Goal: Obtain resource: Obtain resource

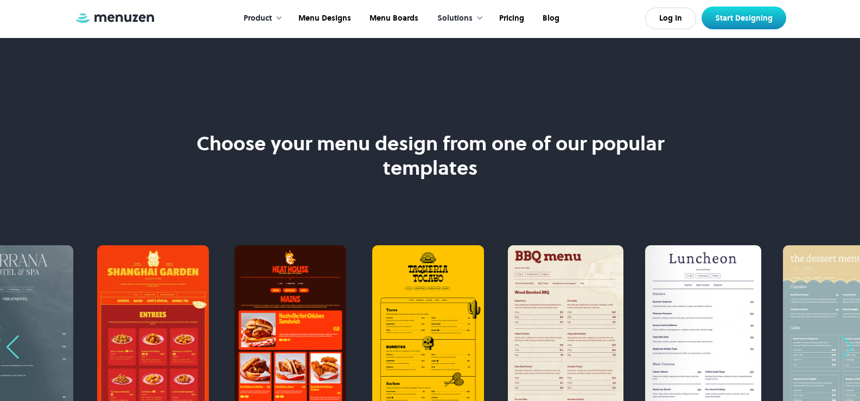
scroll to position [705, 0]
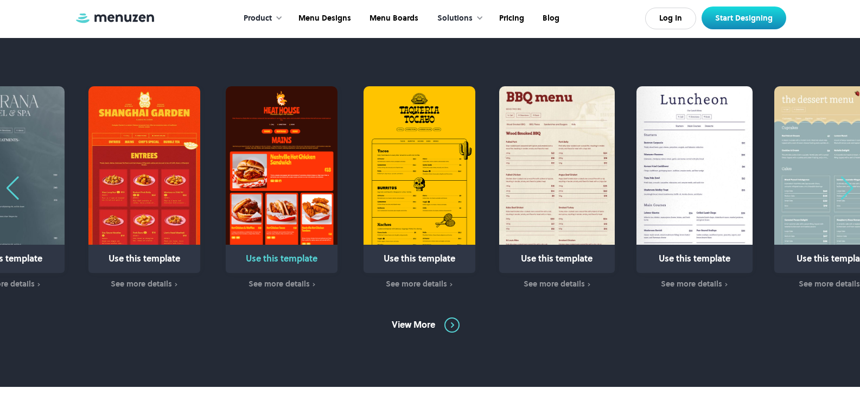
click at [275, 188] on img "2 / 31" at bounding box center [282, 179] width 112 height 187
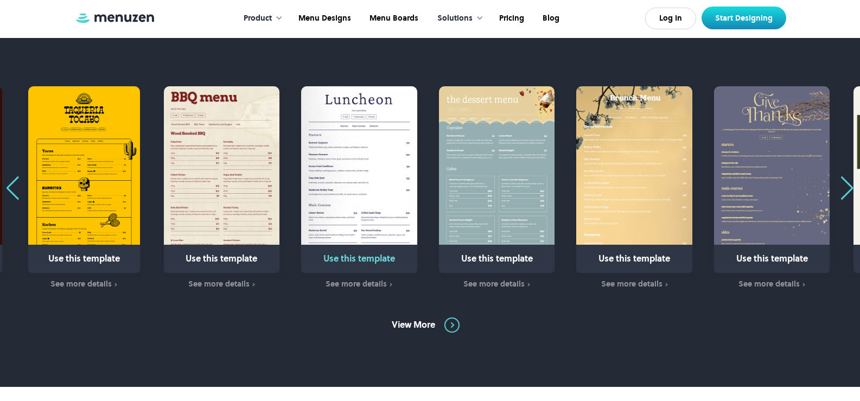
click at [301, 171] on img "5 / 31" at bounding box center [359, 179] width 116 height 187
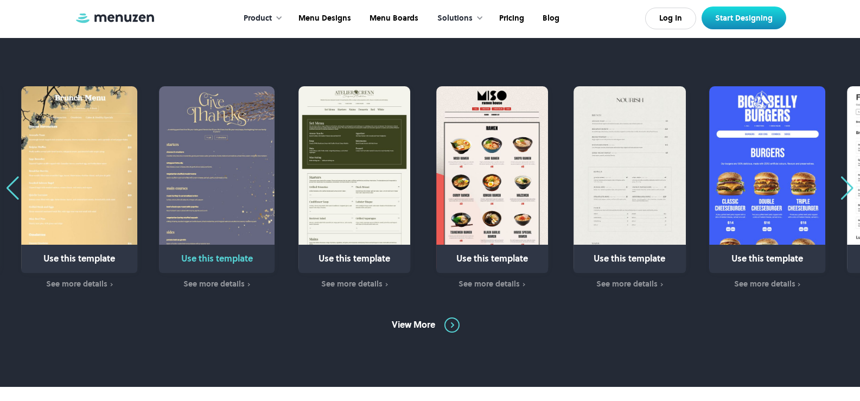
click at [212, 187] on img "8 / 31" at bounding box center [217, 179] width 116 height 187
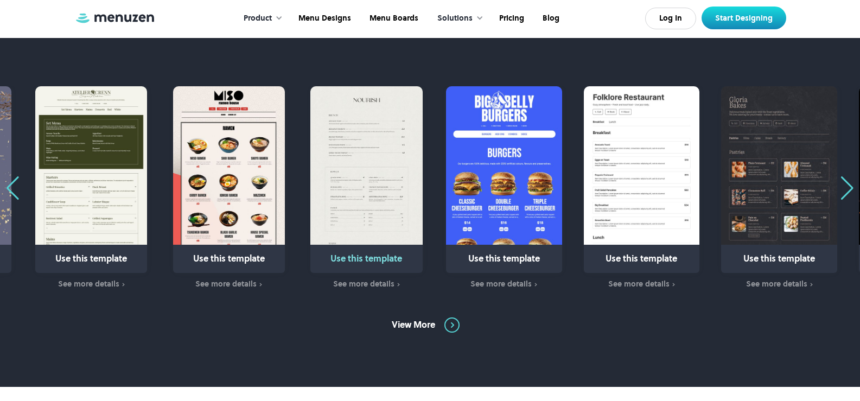
click at [310, 183] on img "11 / 31" at bounding box center [366, 179] width 112 height 187
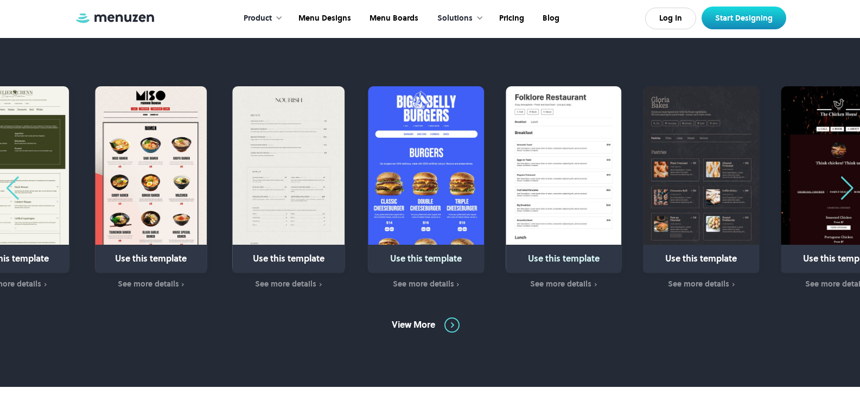
click at [447, 182] on img "12 / 31" at bounding box center [426, 179] width 116 height 187
click at [565, 169] on img "13 / 31" at bounding box center [564, 179] width 116 height 187
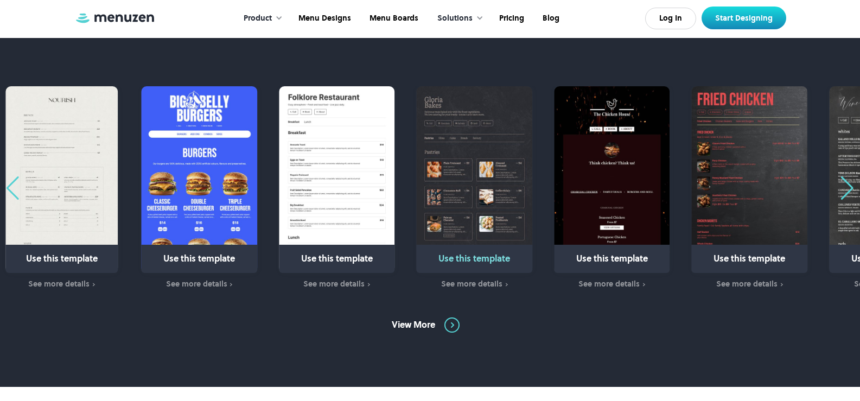
click at [417, 161] on img "14 / 31" at bounding box center [475, 179] width 116 height 187
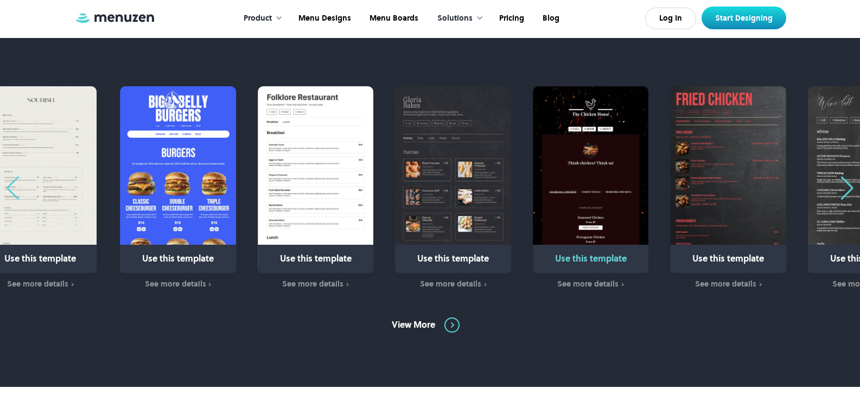
click at [580, 152] on img "15 / 31" at bounding box center [591, 179] width 116 height 187
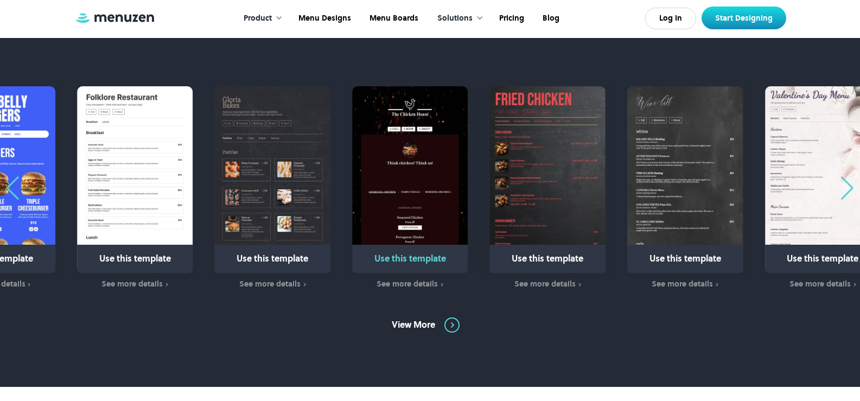
click at [388, 155] on img "15 / 31" at bounding box center [410, 179] width 116 height 187
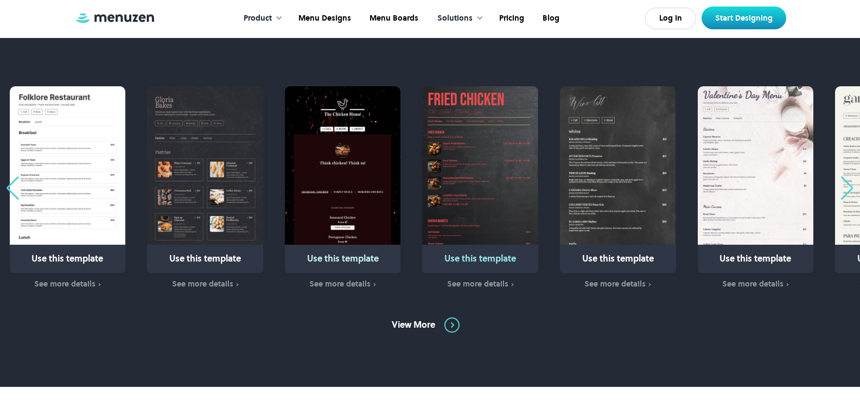
click at [450, 155] on img "16 / 31" at bounding box center [480, 179] width 116 height 187
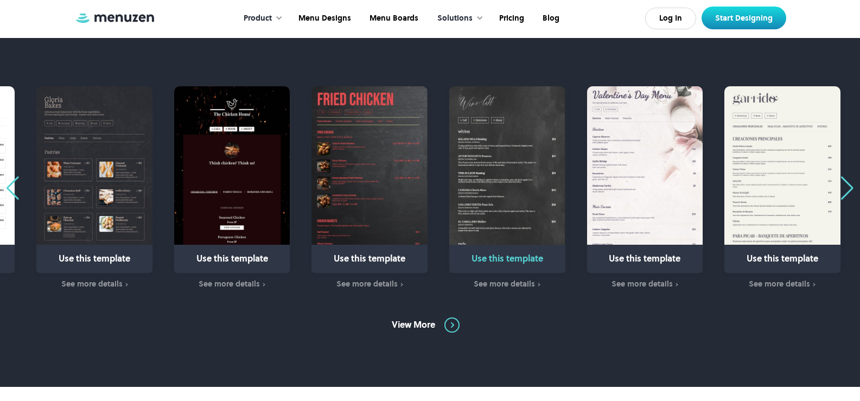
click at [529, 169] on img "17 / 31" at bounding box center [507, 179] width 116 height 187
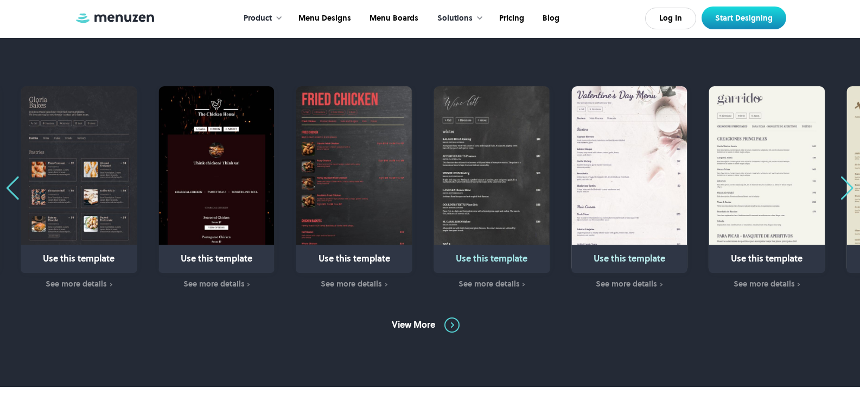
click at [571, 163] on img "18 / 31" at bounding box center [629, 179] width 116 height 187
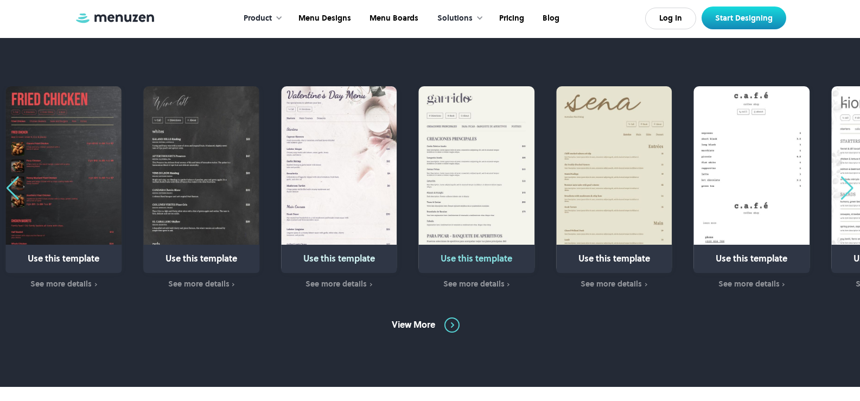
click at [418, 154] on img "19 / 31" at bounding box center [476, 179] width 116 height 187
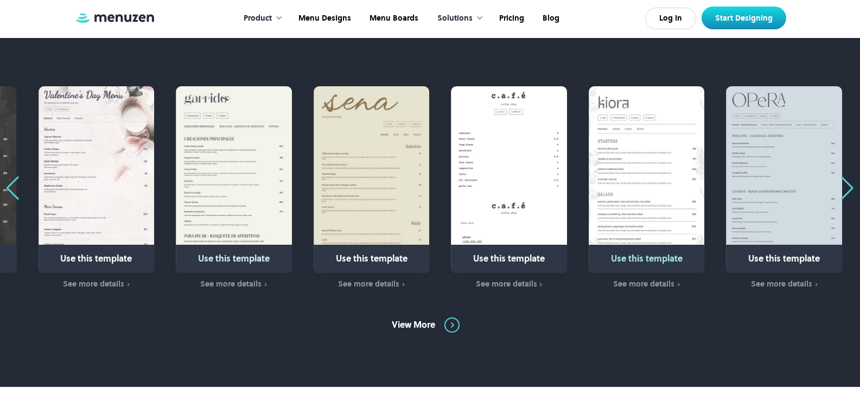
click at [589, 163] on img "22 / 31" at bounding box center [647, 179] width 116 height 187
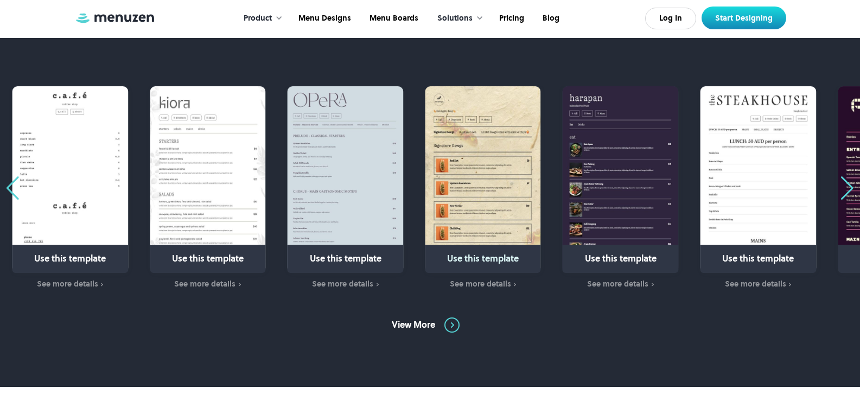
click at [533, 162] on div "Use this template See more details Use this template See more details Use this …" at bounding box center [430, 187] width 860 height 203
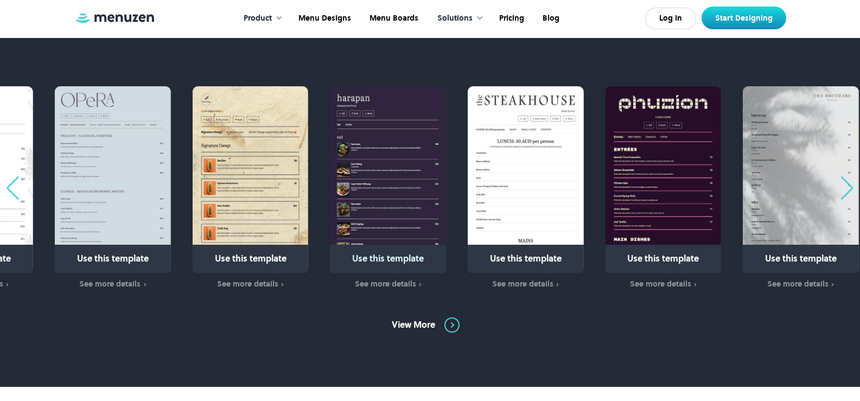
click at [334, 163] on div "Use this template See more details Use this template See more details Use this …" at bounding box center [430, 187] width 860 height 203
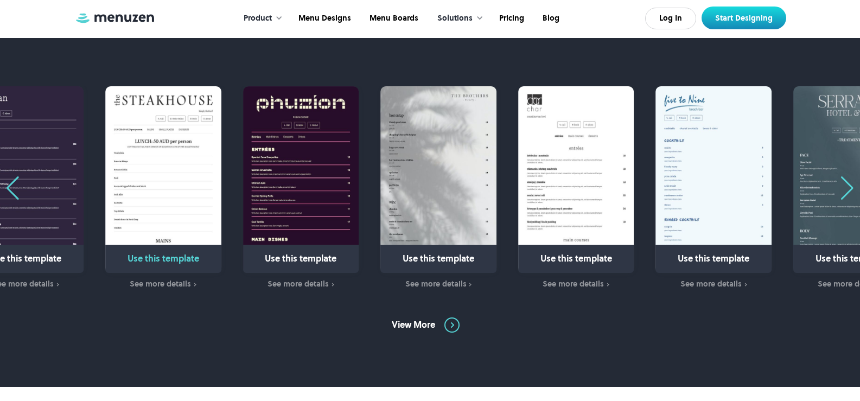
click at [105, 150] on img "26 / 31" at bounding box center [163, 179] width 116 height 187
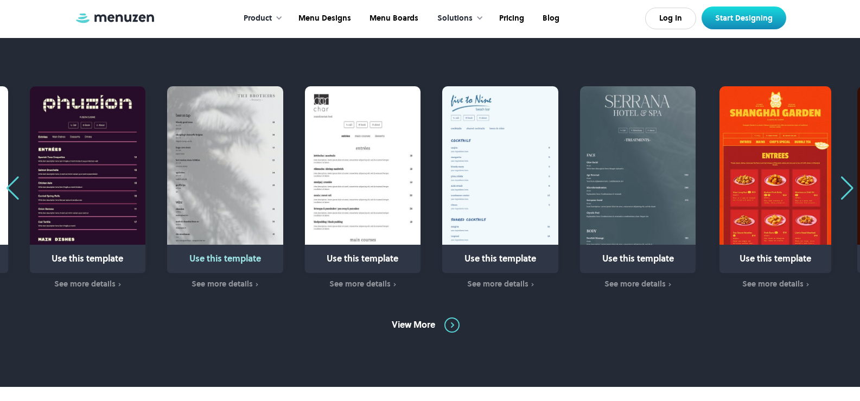
click at [244, 138] on img "28 / 31" at bounding box center [225, 179] width 116 height 187
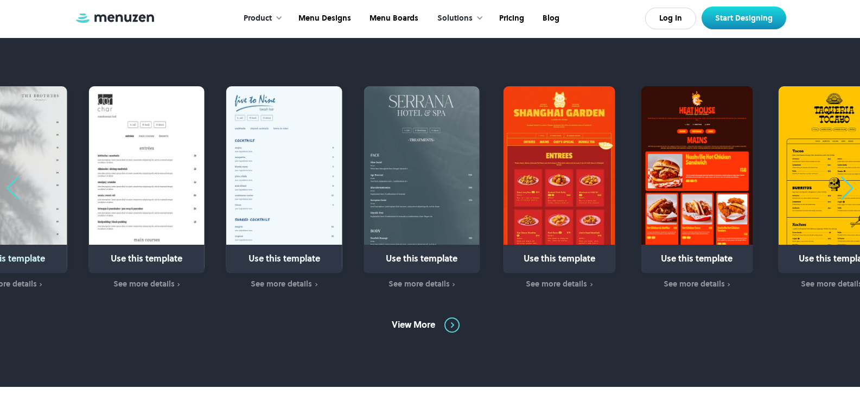
click at [273, 131] on div "Use this template See more details Use this template See more details Use this …" at bounding box center [430, 187] width 860 height 203
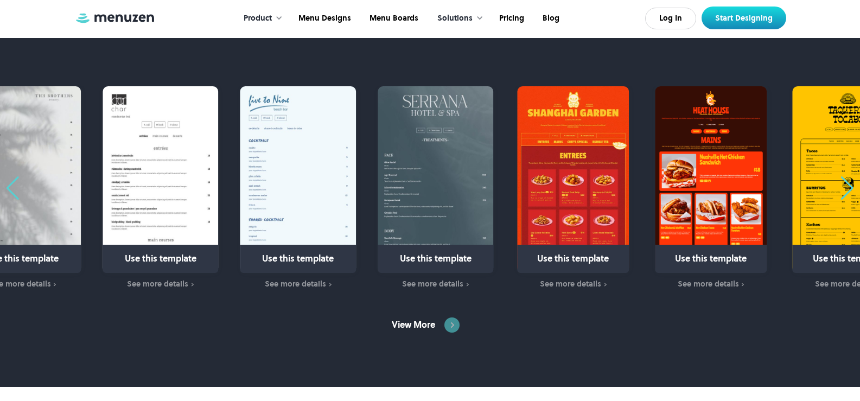
click at [455, 328] on img at bounding box center [451, 324] width 15 height 15
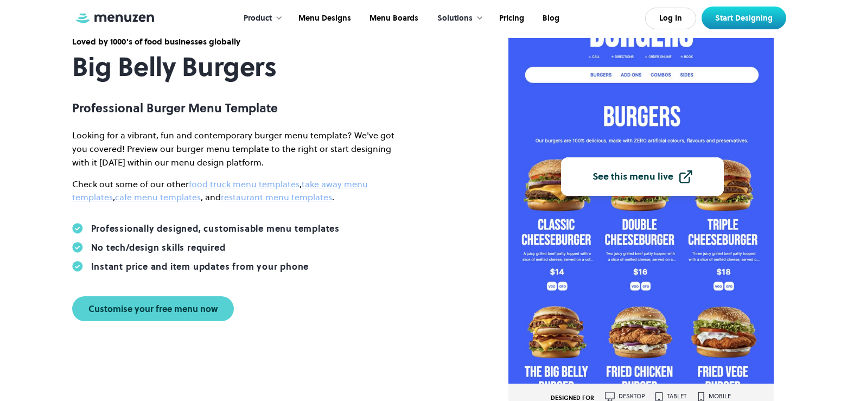
scroll to position [109, 0]
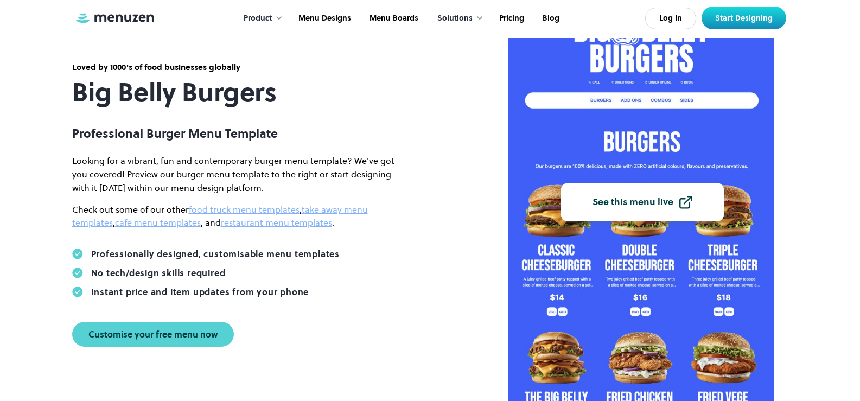
click at [639, 209] on link "See this menu live" at bounding box center [642, 202] width 163 height 39
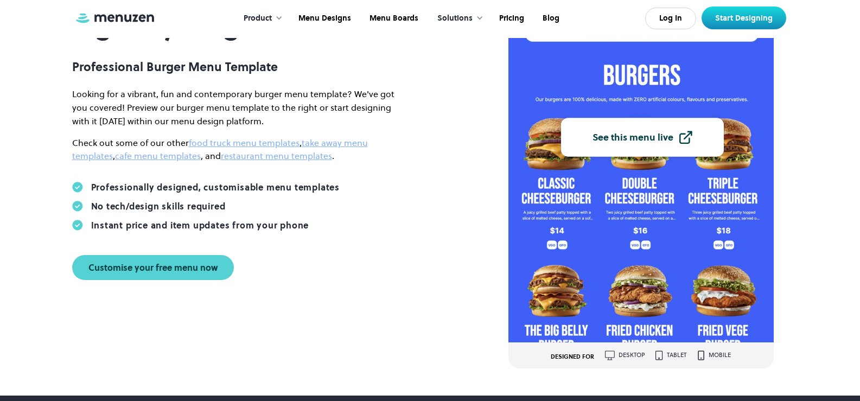
scroll to position [0, 0]
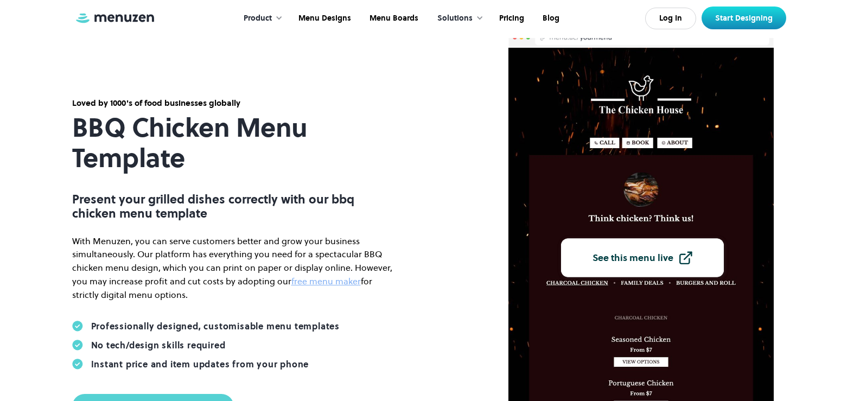
scroll to position [54, 0]
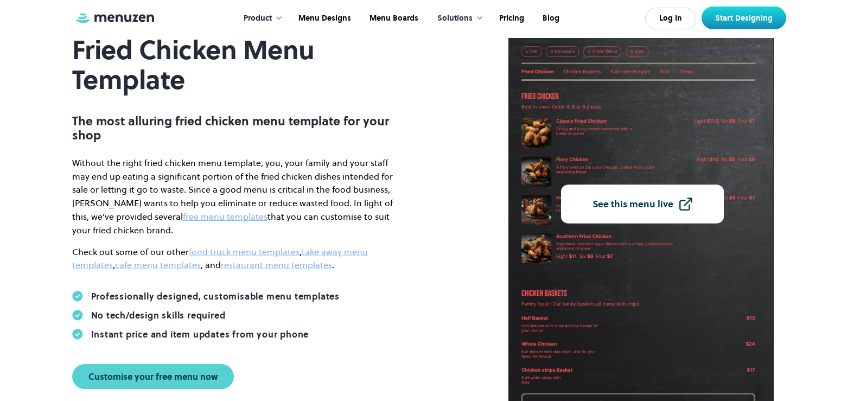
scroll to position [54, 0]
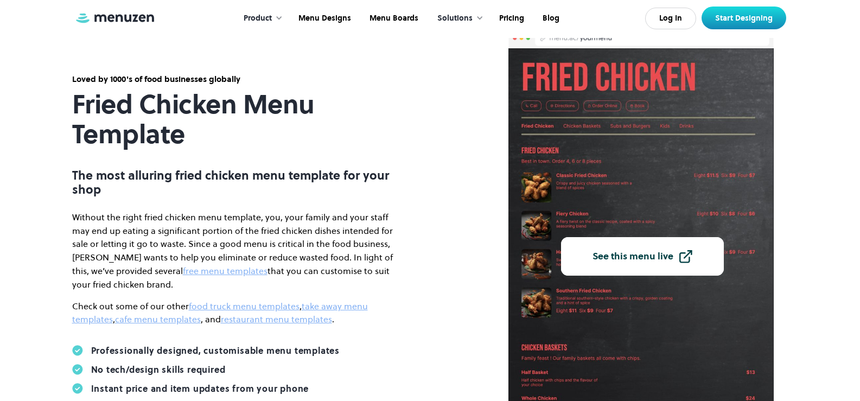
click at [664, 256] on div "See this menu live" at bounding box center [632, 257] width 81 height 10
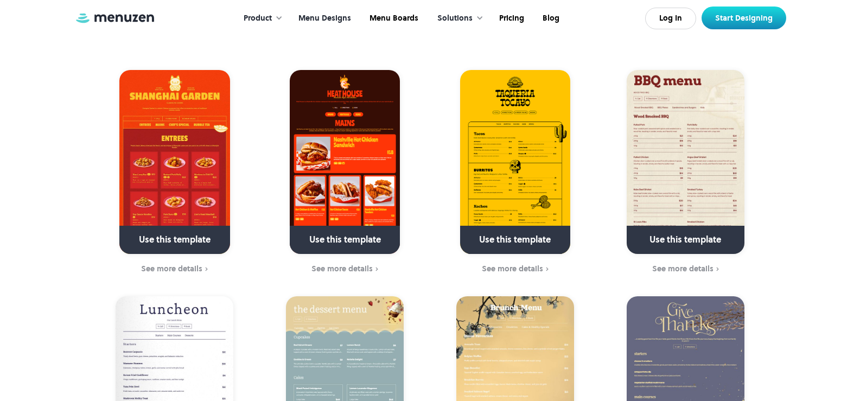
scroll to position [326, 0]
